Goal: Task Accomplishment & Management: Manage account settings

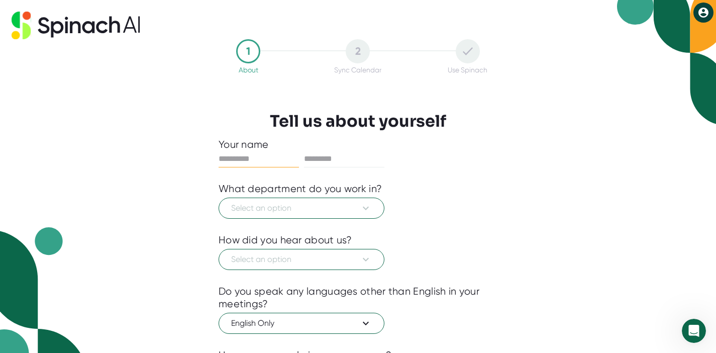
click at [265, 153] on input "text" at bounding box center [259, 159] width 80 height 16
click at [264, 161] on input "text" at bounding box center [259, 159] width 80 height 16
type input "*******"
type input "****"
click at [290, 198] on button "Select an option" at bounding box center [302, 207] width 166 height 21
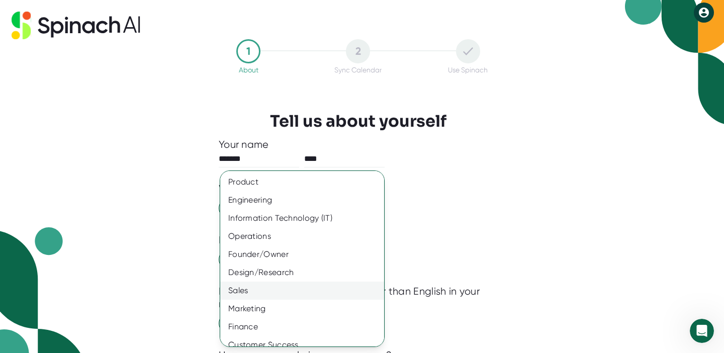
click at [305, 283] on div "Sales" at bounding box center [305, 290] width 171 height 18
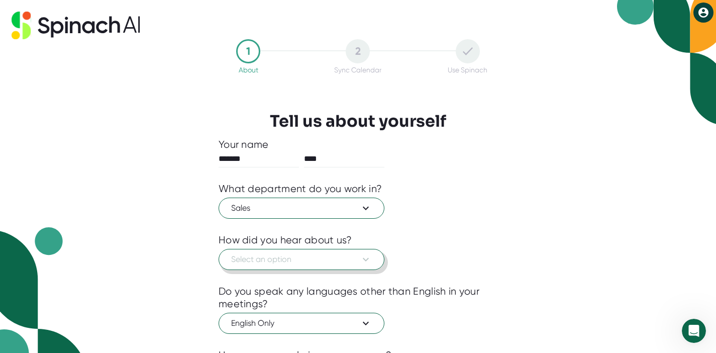
click at [300, 264] on span "Select an option" at bounding box center [301, 259] width 141 height 12
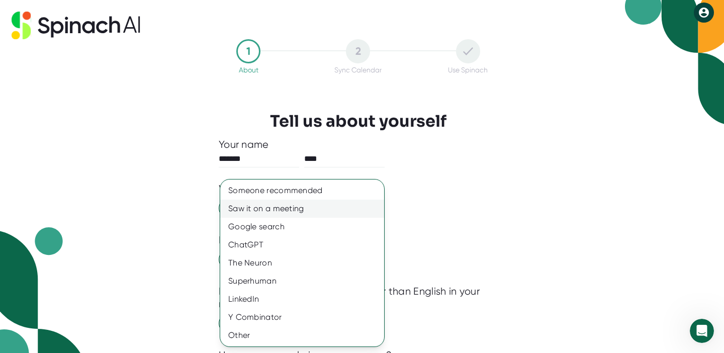
click at [293, 208] on div "Saw it on a meeting" at bounding box center [302, 209] width 164 height 18
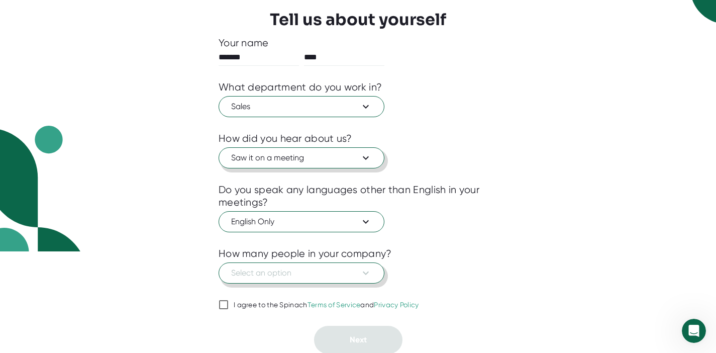
scroll to position [103, 0]
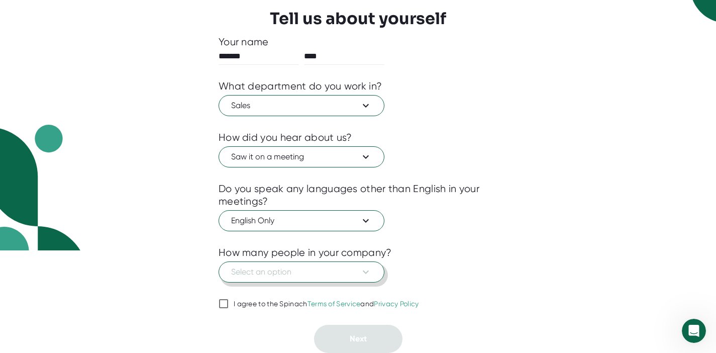
click at [321, 269] on span "Select an option" at bounding box center [301, 272] width 141 height 12
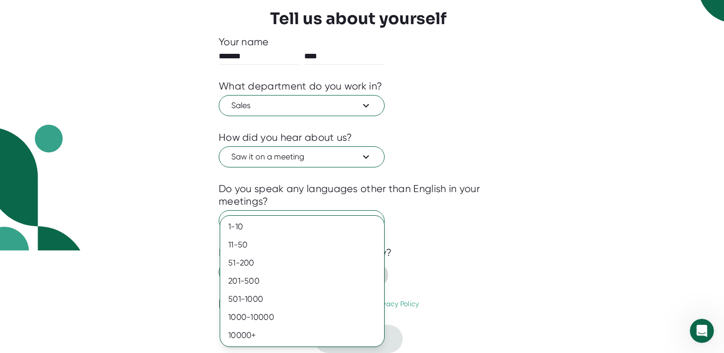
click at [321, 269] on div "51-200" at bounding box center [302, 263] width 164 height 18
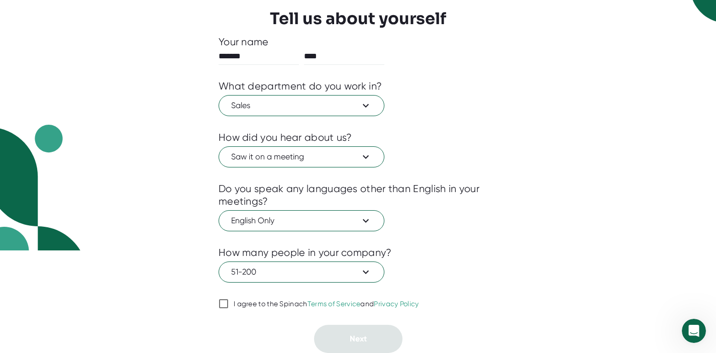
click at [227, 308] on input "I agree to the Spinach Terms of Service and Privacy Policy" at bounding box center [224, 303] width 10 height 12
checkbox input "true"
click at [341, 331] on button "Next" at bounding box center [358, 339] width 88 height 28
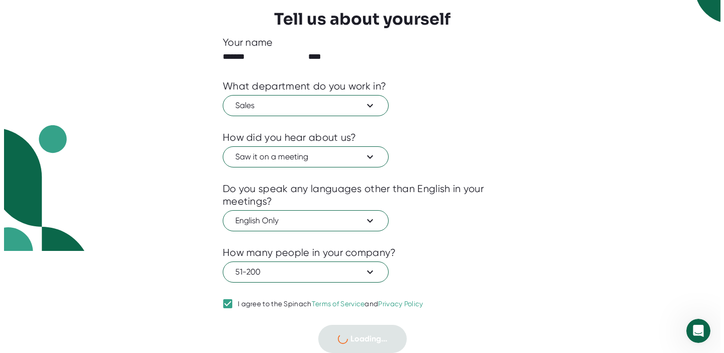
scroll to position [0, 0]
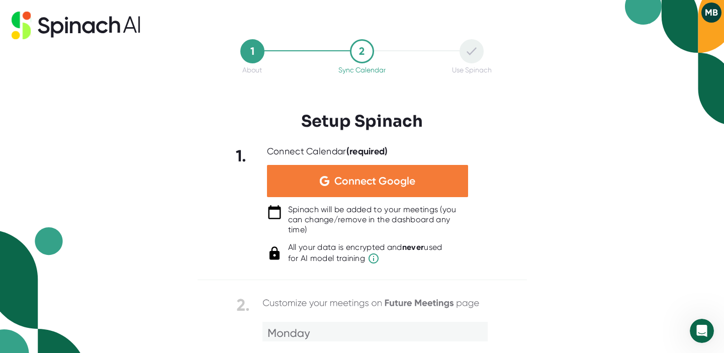
click at [352, 180] on span "Connect Google" at bounding box center [374, 181] width 81 height 10
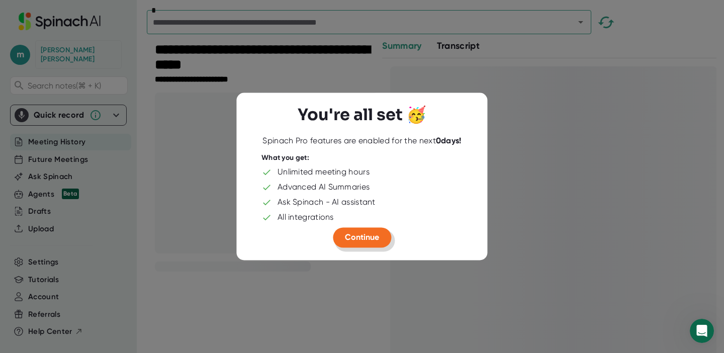
click at [363, 237] on span "Continue" at bounding box center [362, 238] width 34 height 10
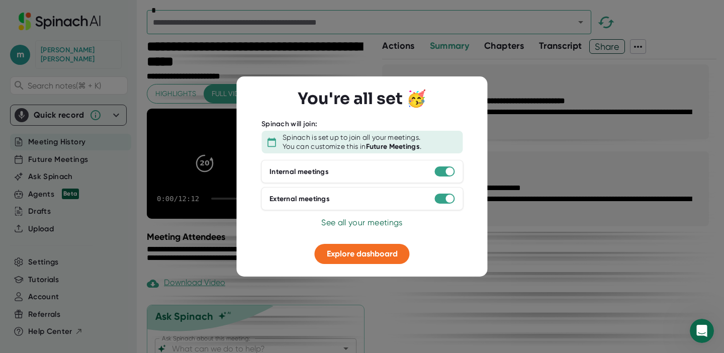
click at [457, 287] on div at bounding box center [362, 176] width 724 height 353
click at [362, 238] on div at bounding box center [362, 236] width 226 height 15
click at [372, 258] on span "Explore dashboard" at bounding box center [362, 254] width 71 height 10
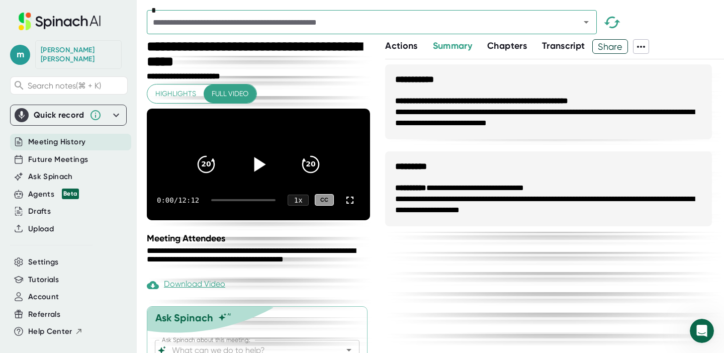
click at [254, 167] on icon at bounding box center [260, 164] width 12 height 15
click at [559, 47] on span "Transcript" at bounding box center [563, 45] width 43 height 11
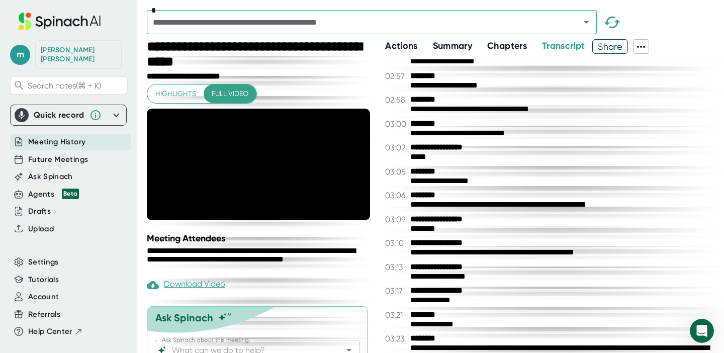
scroll to position [1468, 0]
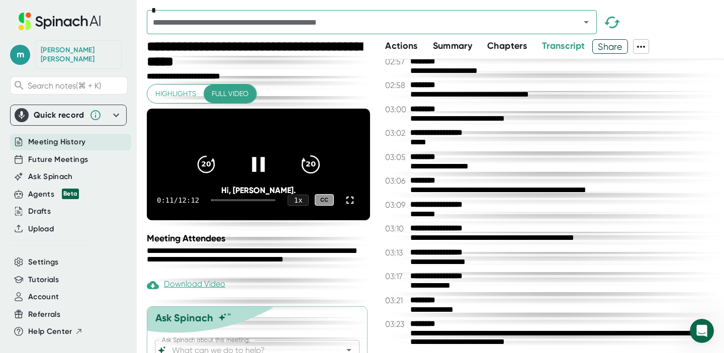
click at [303, 168] on icon "20" at bounding box center [310, 163] width 25 height 25
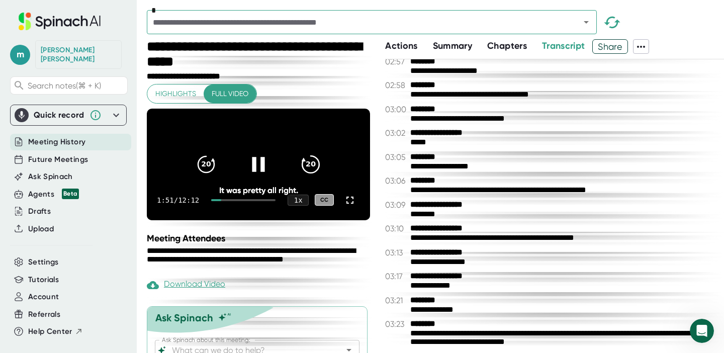
click at [303, 168] on icon "20" at bounding box center [310, 163] width 25 height 25
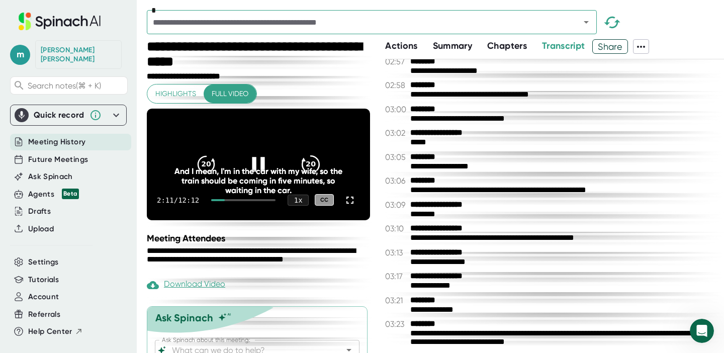
click at [303, 168] on icon "20" at bounding box center [310, 163] width 25 height 25
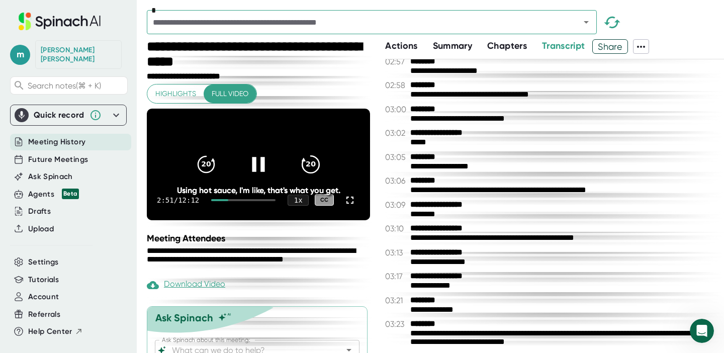
click at [303, 168] on icon "20" at bounding box center [310, 163] width 25 height 25
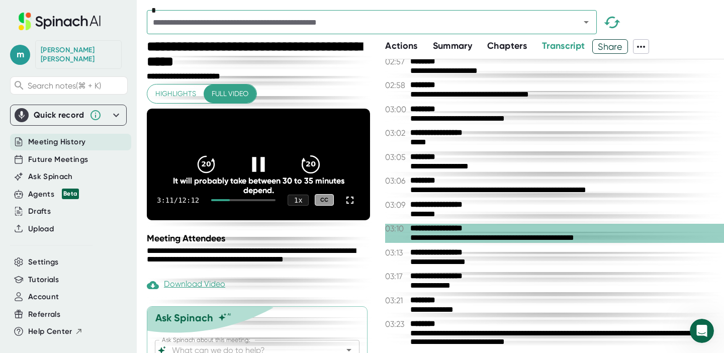
click at [303, 168] on icon "20" at bounding box center [310, 163] width 25 height 25
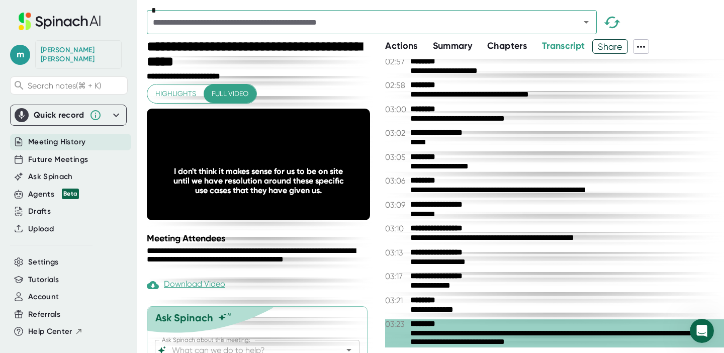
click at [303, 168] on icon "20" at bounding box center [310, 163] width 25 height 25
click at [309, 167] on icon "20" at bounding box center [310, 163] width 25 height 25
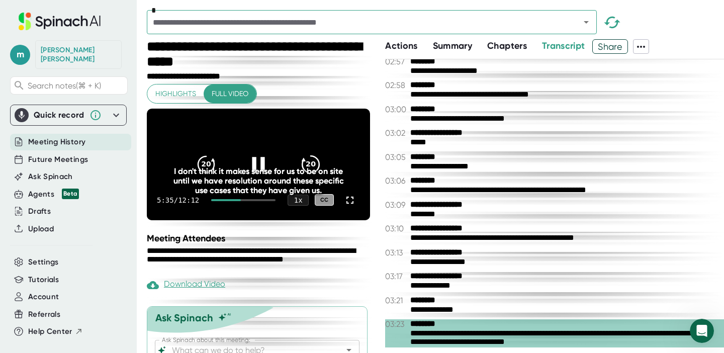
click at [309, 167] on icon "20" at bounding box center [310, 163] width 25 height 25
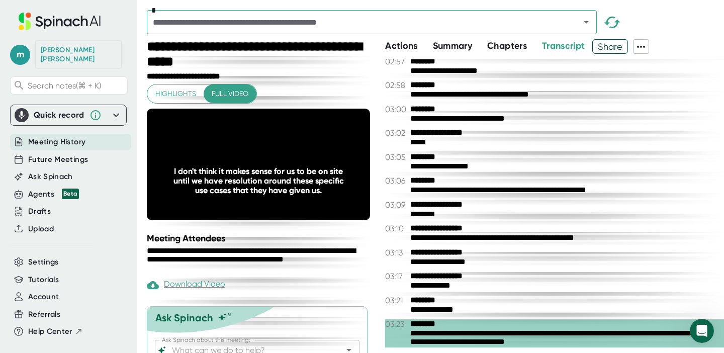
click at [309, 167] on icon "20" at bounding box center [310, 163] width 25 height 25
click at [494, 43] on span "Chapters" at bounding box center [507, 45] width 40 height 11
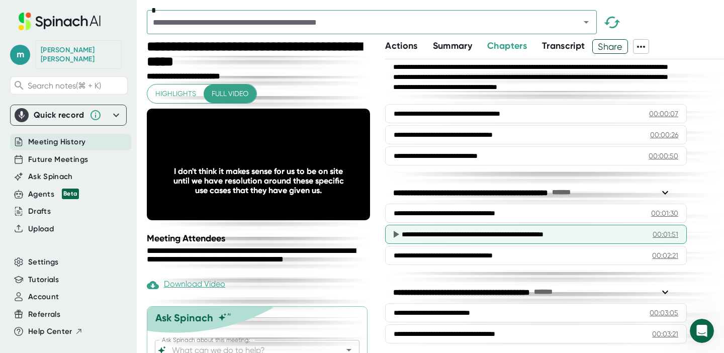
scroll to position [44, 0]
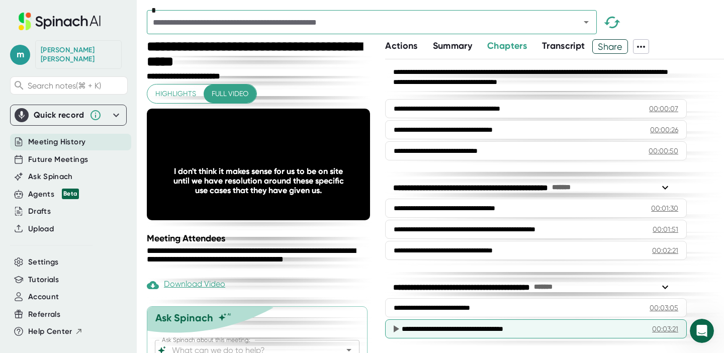
click at [442, 329] on div "**********" at bounding box center [519, 329] width 235 height 10
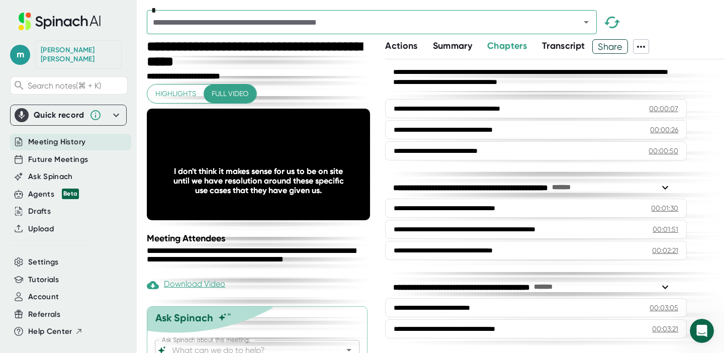
click at [228, 95] on span "Full video" at bounding box center [230, 93] width 37 height 13
drag, startPoint x: 234, startPoint y: 210, endPoint x: 244, endPoint y: 210, distance: 10.1
click at [244, 201] on div at bounding box center [243, 200] width 64 height 2
drag, startPoint x: 244, startPoint y: 210, endPoint x: 259, endPoint y: 210, distance: 15.1
click at [259, 201] on div at bounding box center [243, 200] width 64 height 2
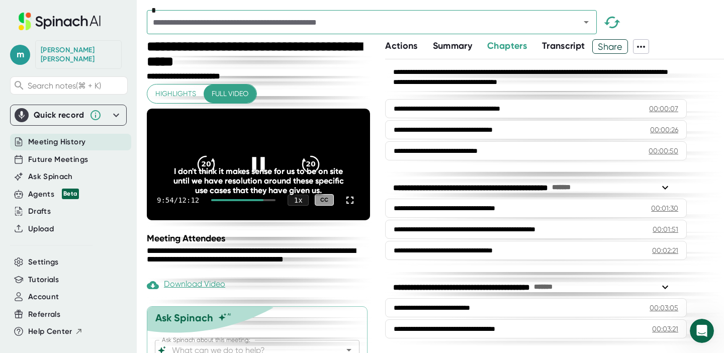
drag, startPoint x: 257, startPoint y: 211, endPoint x: 266, endPoint y: 211, distance: 8.5
click at [266, 211] on div "9:54 / 12:12 1 x CC" at bounding box center [258, 200] width 223 height 40
drag, startPoint x: 259, startPoint y: 211, endPoint x: 267, endPoint y: 212, distance: 7.6
click at [267, 212] on div "9:55 / 12:12 1 x CC" at bounding box center [258, 200] width 223 height 40
click at [182, 291] on div "Download Video" at bounding box center [186, 285] width 78 height 12
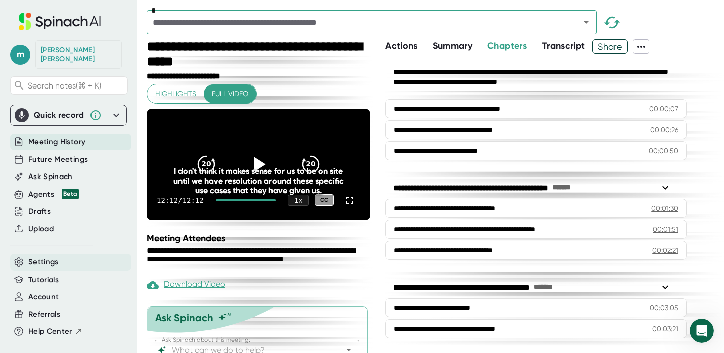
click at [48, 271] on div "Tutorials" at bounding box center [68, 280] width 117 height 18
click at [43, 256] on span "Settings" at bounding box center [43, 262] width 31 height 12
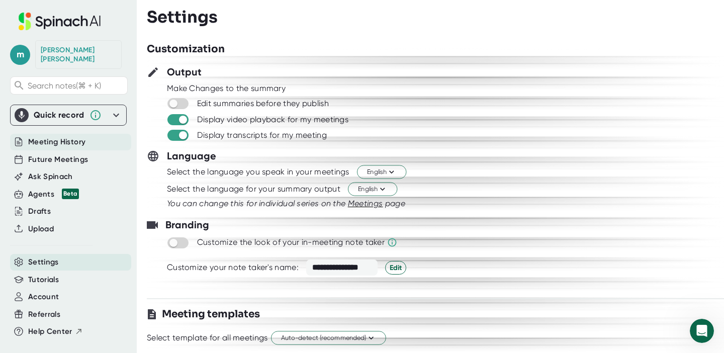
click at [41, 136] on span "Meeting History" at bounding box center [56, 142] width 57 height 12
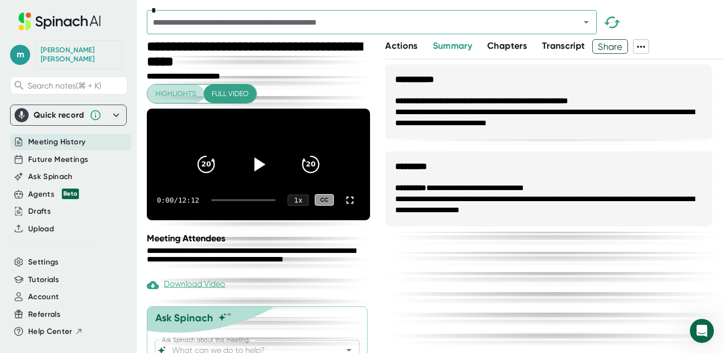
click at [171, 92] on span "Highlights" at bounding box center [175, 93] width 41 height 13
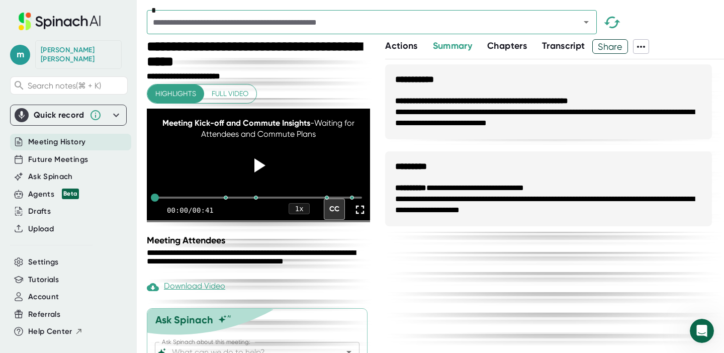
click at [639, 43] on icon at bounding box center [641, 47] width 12 height 12
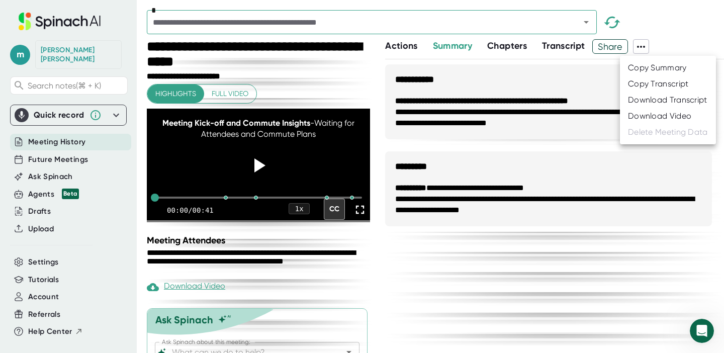
drag, startPoint x: 369, startPoint y: 279, endPoint x: 369, endPoint y: 326, distance: 47.2
click at [369, 327] on div at bounding box center [362, 176] width 724 height 353
